Goal: Register for event/course

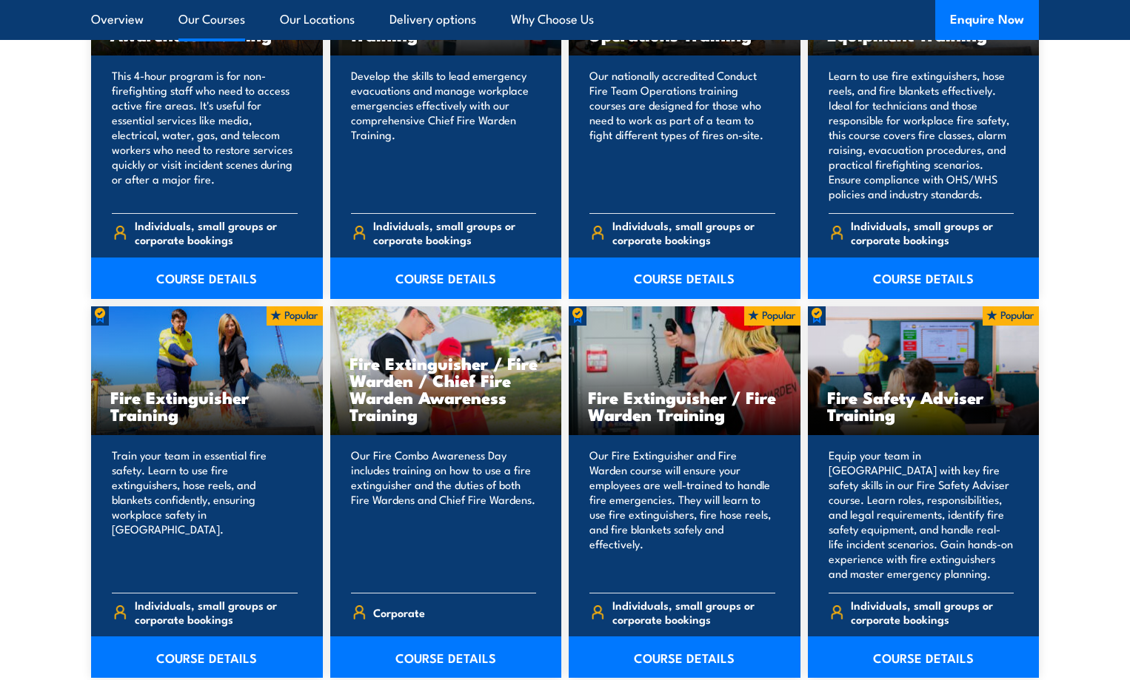
scroll to position [1629, 0]
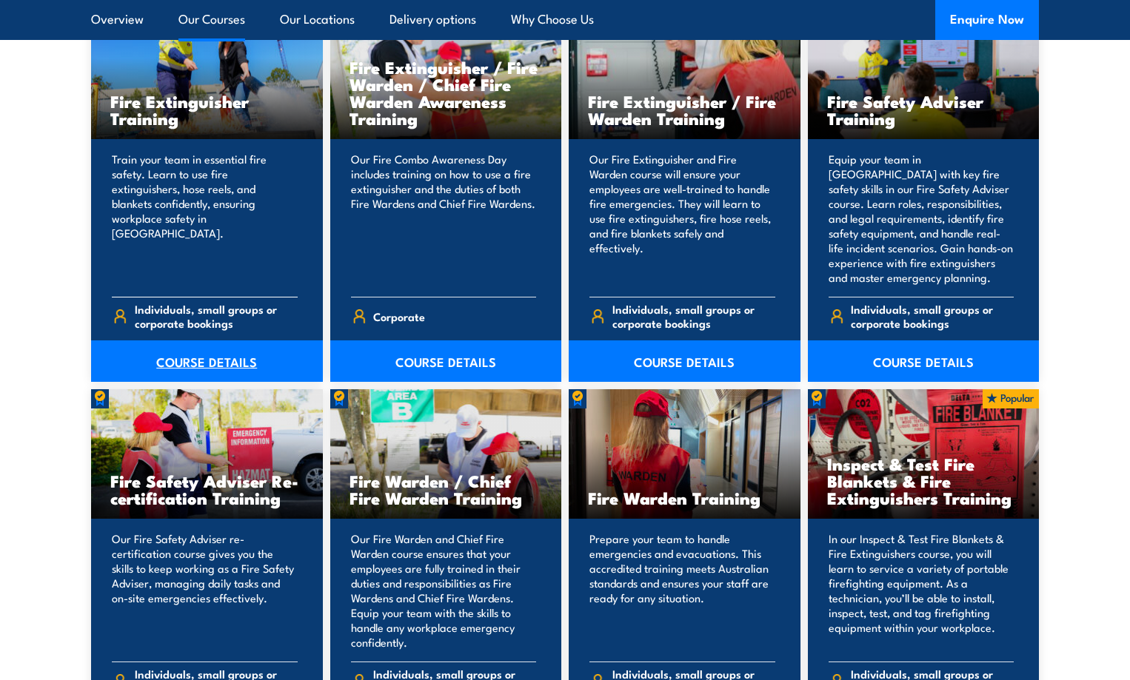
click at [197, 357] on link "COURSE DETAILS" at bounding box center [207, 361] width 232 height 41
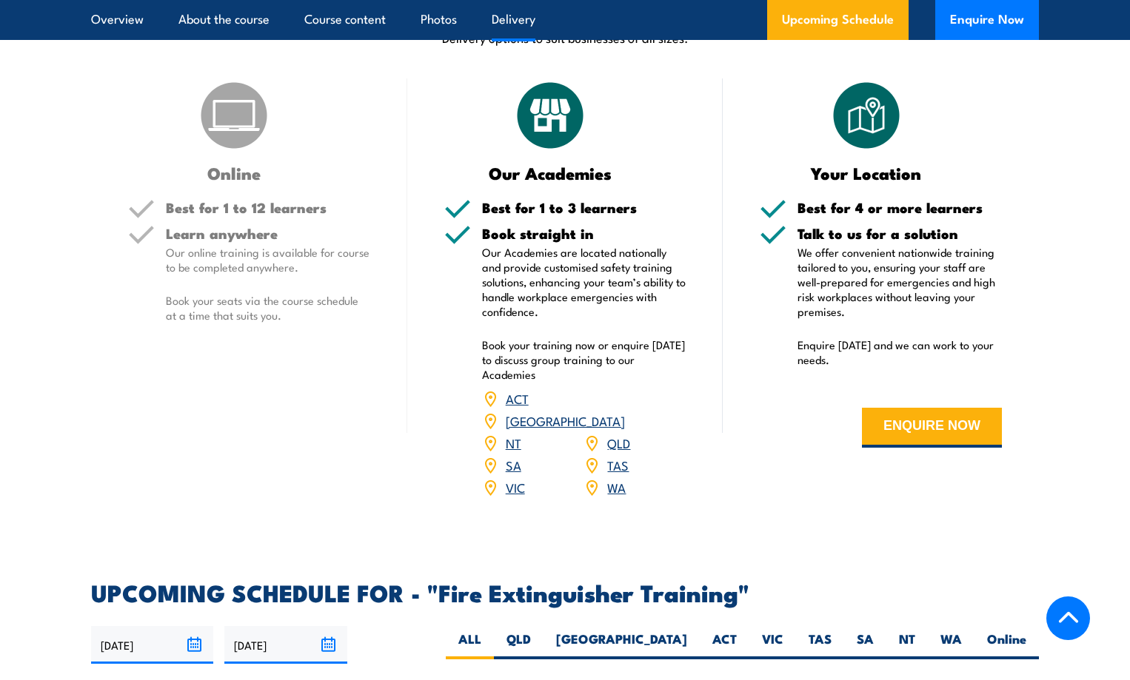
scroll to position [1999, 0]
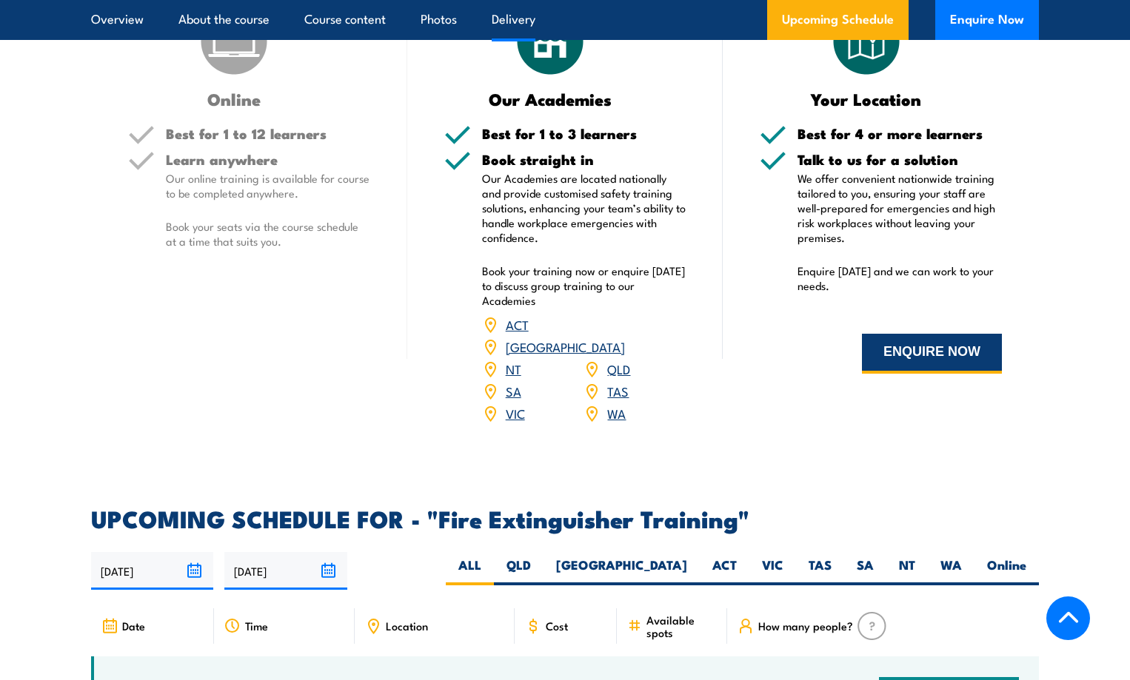
click at [926, 352] on button "ENQUIRE NOW" at bounding box center [932, 354] width 140 height 40
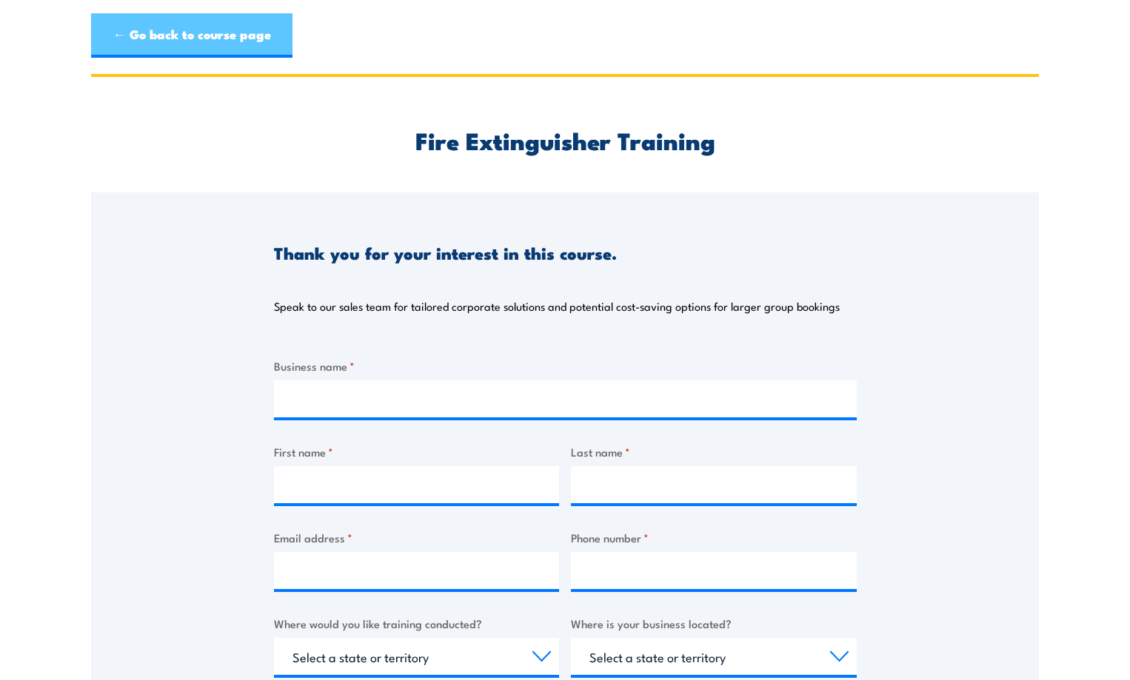
click at [181, 33] on link "← Go back to course page" at bounding box center [191, 35] width 201 height 44
